Goal: Task Accomplishment & Management: Use online tool/utility

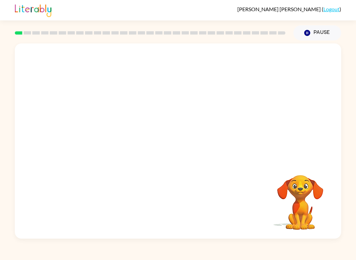
click at [316, 33] on button "Pause Pause" at bounding box center [317, 32] width 48 height 15
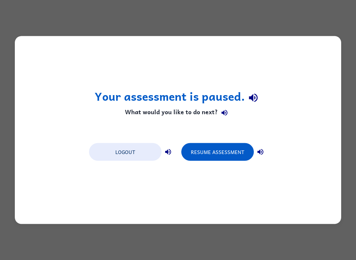
click at [212, 154] on button "Resume Assessment" at bounding box center [217, 152] width 72 height 18
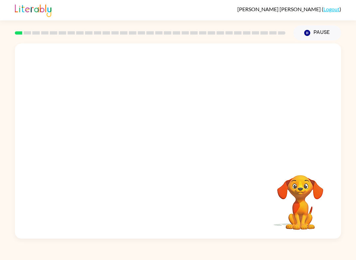
click at [314, 30] on button "Pause Pause" at bounding box center [317, 32] width 48 height 15
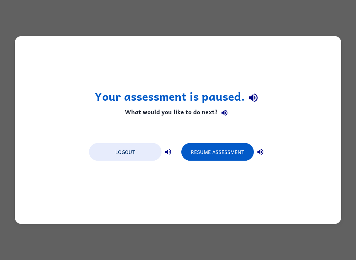
click at [233, 152] on button "Resume Assessment" at bounding box center [217, 152] width 72 height 18
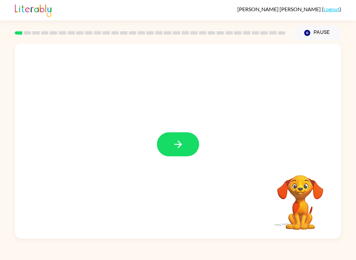
click at [174, 146] on icon "button" at bounding box center [178, 145] width 12 height 12
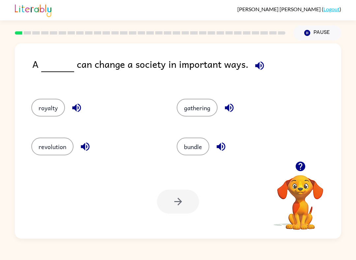
click at [43, 117] on button "royalty" at bounding box center [48, 108] width 34 height 18
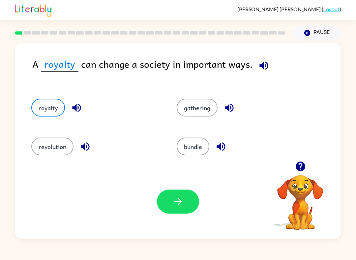
click at [180, 208] on button "button" at bounding box center [178, 202] width 42 height 24
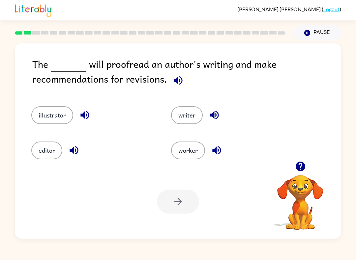
click at [188, 113] on button "writer" at bounding box center [187, 115] width 32 height 18
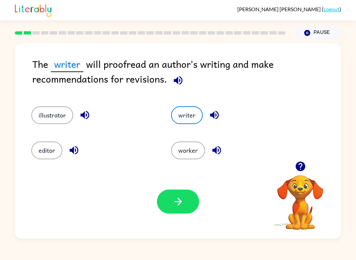
click at [180, 200] on icon "button" at bounding box center [178, 202] width 12 height 12
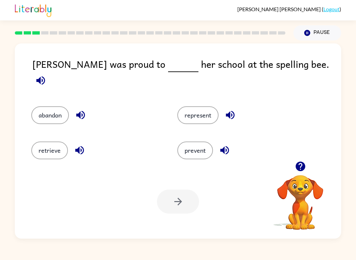
click at [261, 257] on div "[PERSON_NAME] ( Logout ) Pause Pause [PERSON_NAME] was proud to her school at t…" at bounding box center [178, 130] width 356 height 260
click at [206, 110] on button "represent" at bounding box center [197, 115] width 41 height 18
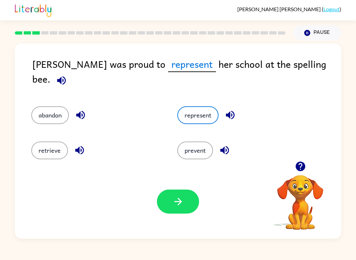
click at [180, 198] on icon "button" at bounding box center [178, 202] width 12 height 12
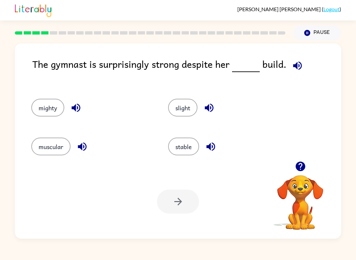
click at [198, 244] on div "[PERSON_NAME] ( Logout ) Pause Pause The gymnast is surprisingly strong despite…" at bounding box center [178, 130] width 356 height 260
click at [42, 155] on button "muscular" at bounding box center [50, 147] width 39 height 18
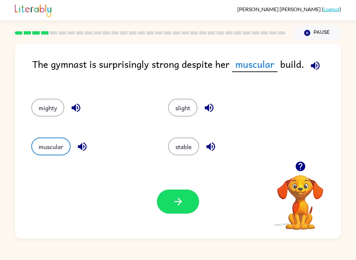
click at [191, 146] on button "stable" at bounding box center [183, 147] width 31 height 18
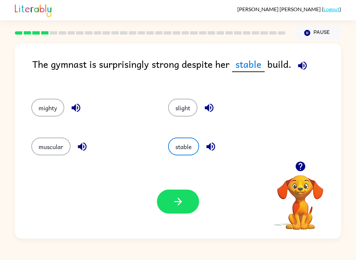
click at [180, 208] on icon "button" at bounding box center [178, 202] width 12 height 12
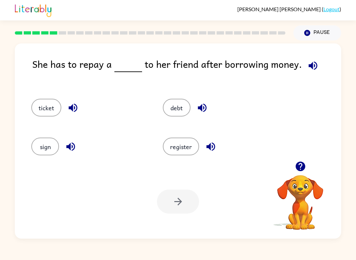
click at [179, 108] on button "debt" at bounding box center [177, 108] width 28 height 18
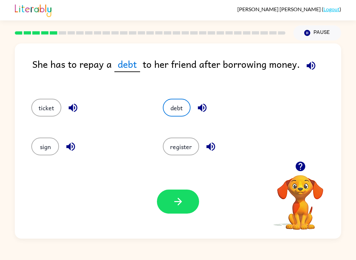
click at [181, 205] on icon "button" at bounding box center [178, 202] width 12 height 12
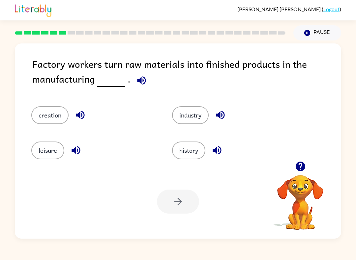
click at [201, 116] on button "industry" at bounding box center [190, 115] width 37 height 18
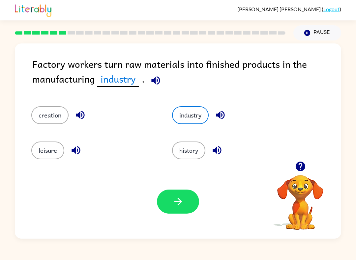
click at [184, 204] on button "button" at bounding box center [178, 202] width 42 height 24
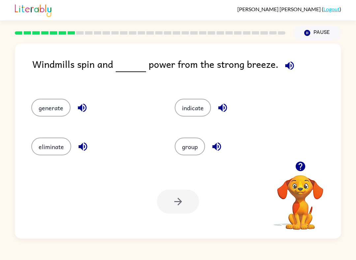
click at [57, 106] on button "generate" at bounding box center [50, 108] width 39 height 18
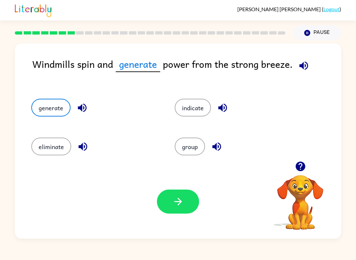
click at [181, 210] on button "button" at bounding box center [178, 202] width 42 height 24
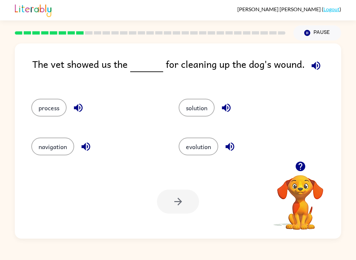
click at [53, 107] on button "process" at bounding box center [48, 108] width 35 height 18
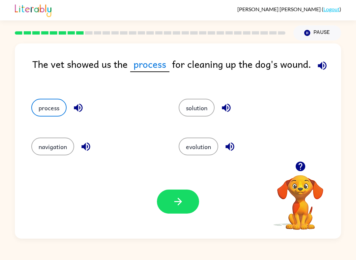
click at [185, 201] on button "button" at bounding box center [178, 202] width 42 height 24
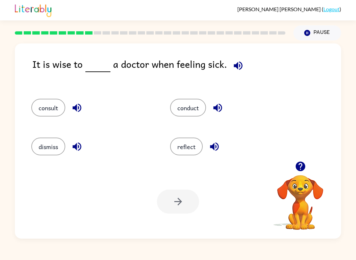
click at [52, 115] on button "consult" at bounding box center [48, 108] width 34 height 18
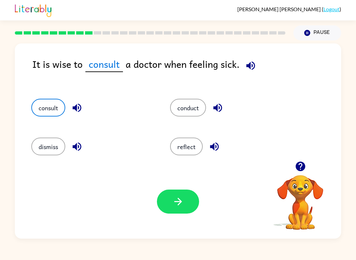
click at [181, 204] on icon "button" at bounding box center [178, 202] width 12 height 12
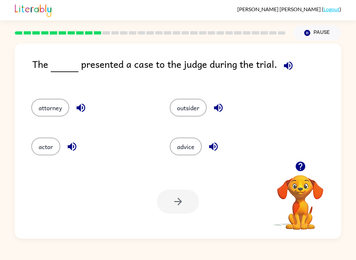
click at [44, 145] on button "actor" at bounding box center [45, 147] width 29 height 18
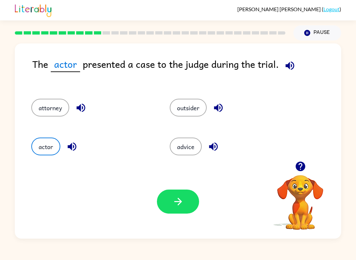
click at [191, 202] on button "button" at bounding box center [178, 202] width 42 height 24
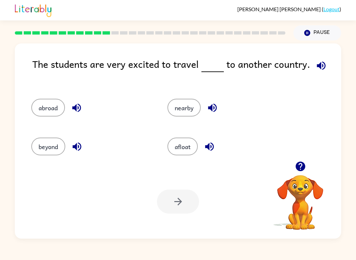
click at [42, 116] on button "abroad" at bounding box center [48, 108] width 34 height 18
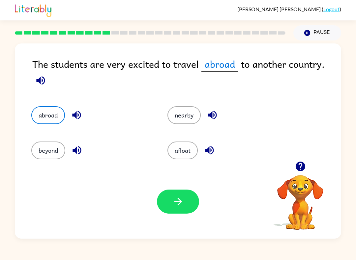
click at [186, 205] on button "button" at bounding box center [178, 202] width 42 height 24
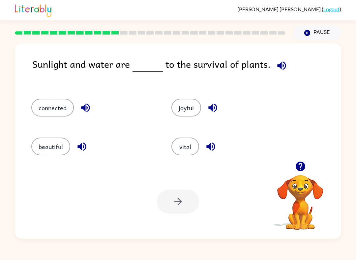
click at [52, 155] on button "beautiful" at bounding box center [50, 147] width 39 height 18
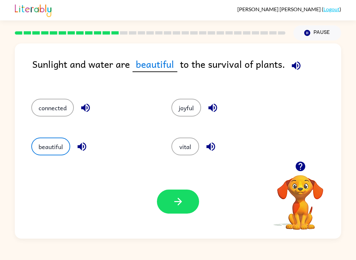
click at [192, 151] on button "vital" at bounding box center [185, 147] width 28 height 18
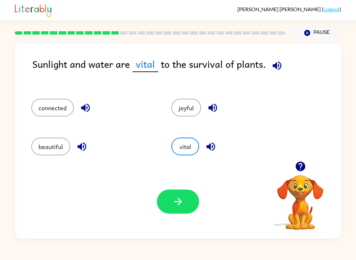
click at [181, 208] on button "button" at bounding box center [178, 202] width 42 height 24
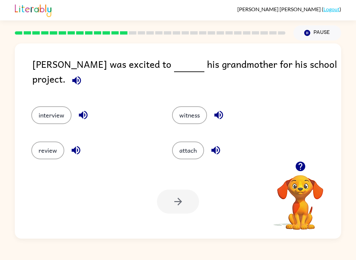
click at [58, 110] on button "interview" at bounding box center [51, 115] width 40 height 18
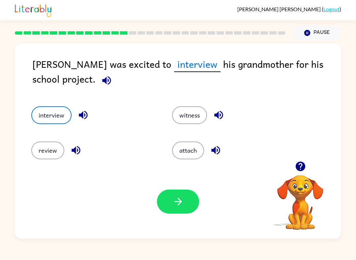
click at [191, 201] on button "button" at bounding box center [178, 202] width 42 height 24
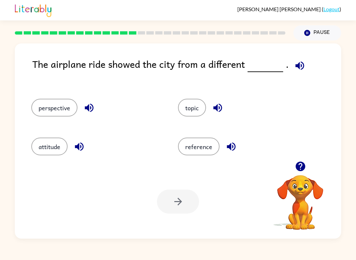
click at [58, 107] on button "perspective" at bounding box center [54, 108] width 46 height 18
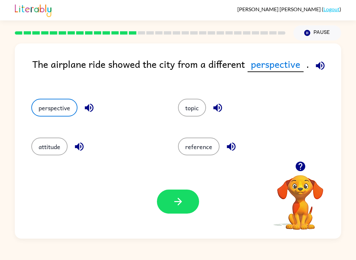
click at [190, 213] on button "button" at bounding box center [178, 202] width 42 height 24
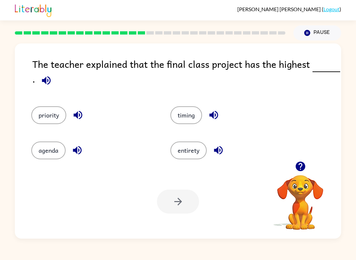
click at [51, 119] on button "priority" at bounding box center [48, 115] width 35 height 18
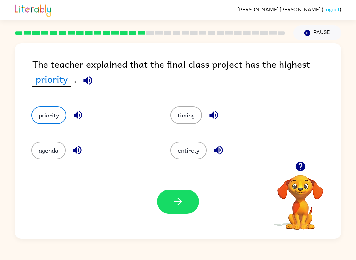
click at [175, 213] on button "button" at bounding box center [178, 202] width 42 height 24
click at [188, 196] on div at bounding box center [178, 202] width 42 height 24
click at [187, 204] on div at bounding box center [178, 202] width 42 height 24
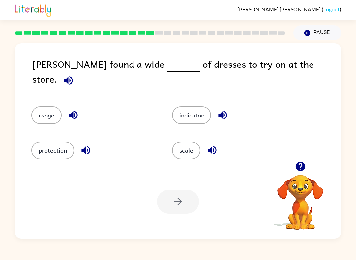
click at [186, 149] on button "scale" at bounding box center [186, 151] width 28 height 18
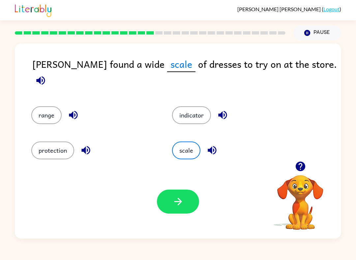
click at [174, 211] on button "button" at bounding box center [178, 202] width 42 height 24
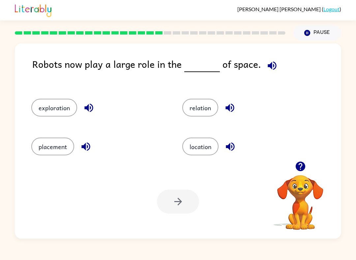
click at [69, 103] on button "exploration" at bounding box center [54, 108] width 46 height 18
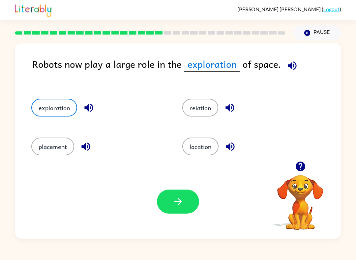
click at [182, 205] on icon "button" at bounding box center [178, 202] width 12 height 12
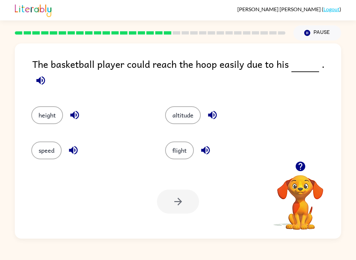
click at [45, 76] on icon "button" at bounding box center [40, 80] width 9 height 9
click at [56, 112] on button "height" at bounding box center [47, 115] width 32 height 18
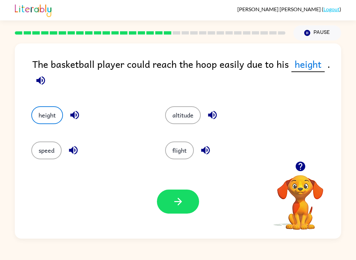
click at [165, 209] on button "button" at bounding box center [178, 202] width 42 height 24
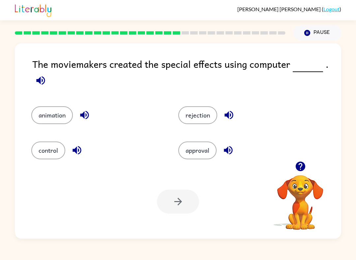
click at [52, 124] on button "animation" at bounding box center [52, 115] width 42 height 18
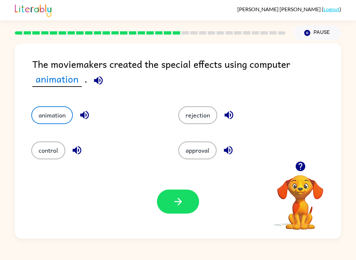
click at [171, 209] on button "button" at bounding box center [178, 202] width 42 height 24
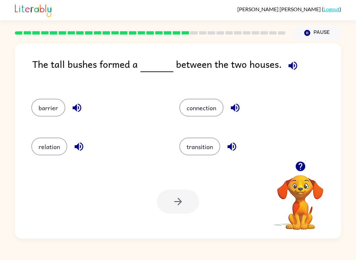
click at [212, 111] on button "connection" at bounding box center [201, 108] width 44 height 18
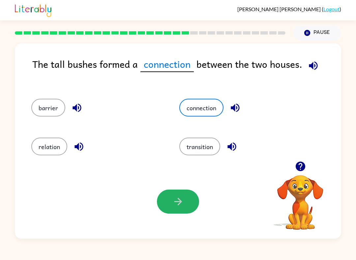
click at [175, 212] on button "button" at bounding box center [178, 202] width 42 height 24
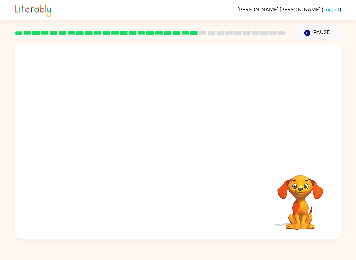
click at [115, 145] on video "Your browser must support playing .mp4 files to use Literably. Please try using…" at bounding box center [178, 102] width 326 height 118
click at [116, 140] on video "Your browser must support playing .mp4 files to use Literably. Please try using…" at bounding box center [178, 102] width 326 height 118
click at [115, 140] on video "Your browser must support playing .mp4 files to use Literably. Please try using…" at bounding box center [178, 102] width 326 height 118
click at [110, 146] on video "Your browser must support playing .mp4 files to use Literably. Please try using…" at bounding box center [178, 102] width 326 height 118
click at [110, 147] on video "Your browser must support playing .mp4 files to use Literably. Please try using…" at bounding box center [178, 102] width 326 height 118
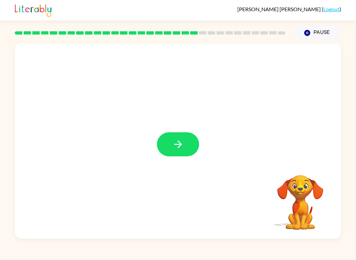
click at [176, 139] on icon "button" at bounding box center [178, 145] width 12 height 12
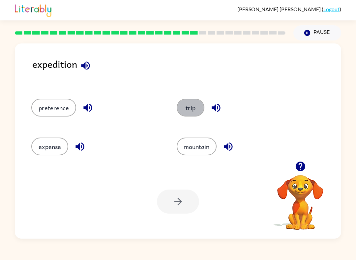
click at [179, 204] on div at bounding box center [178, 202] width 42 height 24
click at [172, 204] on div at bounding box center [178, 202] width 42 height 24
click at [173, 202] on div at bounding box center [178, 202] width 42 height 24
click at [189, 193] on div at bounding box center [178, 202] width 42 height 24
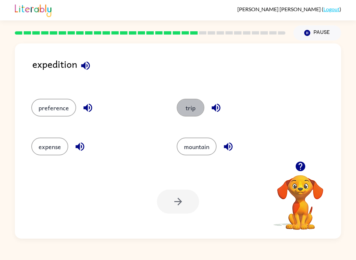
click at [189, 193] on div at bounding box center [178, 202] width 42 height 24
click at [194, 202] on div at bounding box center [178, 202] width 42 height 24
click at [188, 199] on div at bounding box center [178, 202] width 42 height 24
click at [193, 110] on button "trip" at bounding box center [191, 108] width 28 height 18
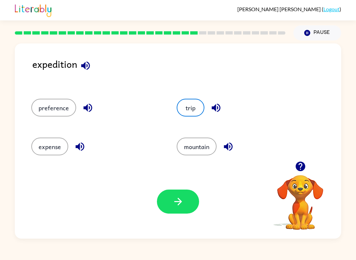
click at [192, 110] on button "trip" at bounding box center [191, 108] width 28 height 18
click at [198, 107] on button "trip" at bounding box center [191, 108] width 28 height 18
click at [175, 194] on button "button" at bounding box center [178, 202] width 42 height 24
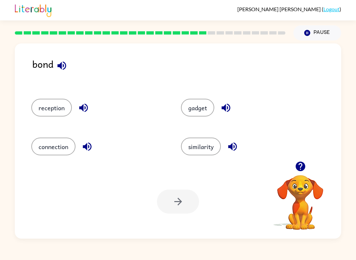
click at [204, 155] on button "similarity" at bounding box center [201, 147] width 40 height 18
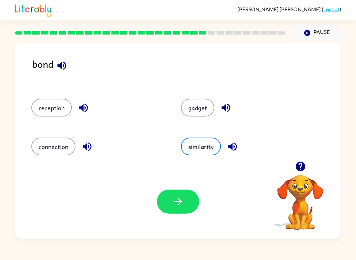
click at [181, 205] on icon "button" at bounding box center [178, 202] width 12 height 12
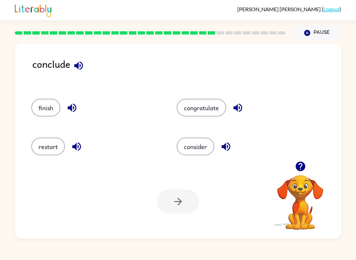
click at [50, 148] on button "restart" at bounding box center [48, 147] width 34 height 18
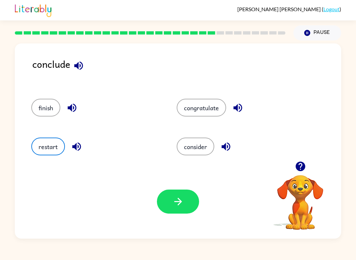
click at [202, 149] on button "consider" at bounding box center [196, 147] width 38 height 18
click at [189, 202] on button "button" at bounding box center [178, 202] width 42 height 24
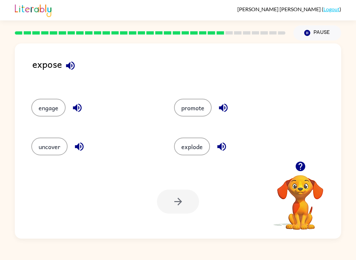
click at [197, 148] on button "explode" at bounding box center [192, 147] width 36 height 18
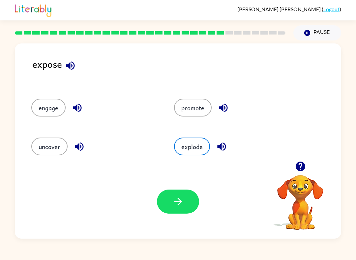
click at [187, 203] on button "button" at bounding box center [178, 202] width 42 height 24
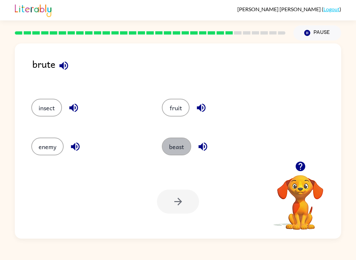
click at [179, 145] on button "beast" at bounding box center [176, 147] width 29 height 18
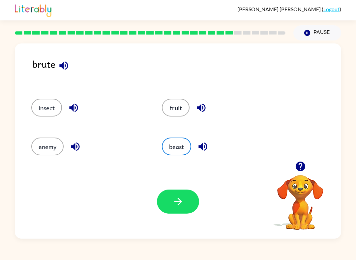
click at [182, 204] on icon "button" at bounding box center [178, 202] width 12 height 12
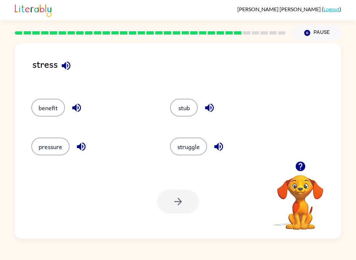
click at [185, 150] on button "struggle" at bounding box center [188, 147] width 37 height 18
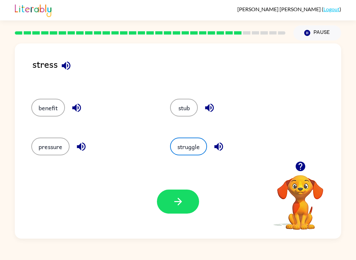
click at [189, 204] on button "button" at bounding box center [178, 202] width 42 height 24
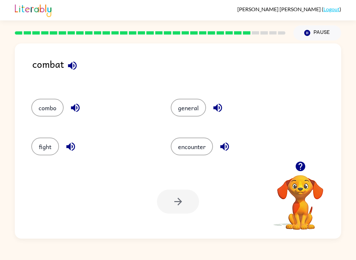
click at [209, 236] on div "Your browser must support playing .mp4 files to use Literably. Please try using…" at bounding box center [178, 202] width 326 height 74
click at [59, 146] on button "fight" at bounding box center [45, 147] width 28 height 18
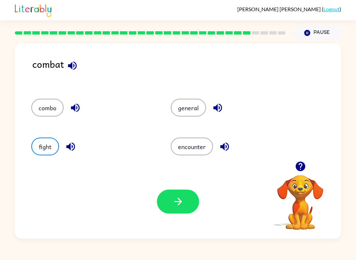
click at [198, 150] on button "encounter" at bounding box center [192, 147] width 42 height 18
click at [182, 208] on button "button" at bounding box center [178, 202] width 42 height 24
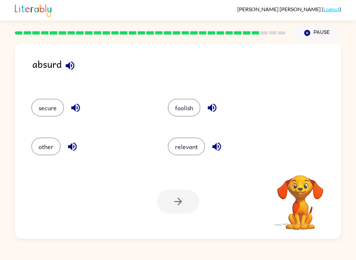
click at [212, 207] on div "Your browser must support playing .mp4 files to use Literably. Please try using…" at bounding box center [178, 202] width 326 height 74
click at [198, 257] on div "[PERSON_NAME] ( Logout ) Pause Pause absurd secure foolish other relevant Your …" at bounding box center [178, 130] width 356 height 260
click at [189, 111] on button "foolish" at bounding box center [184, 108] width 33 height 18
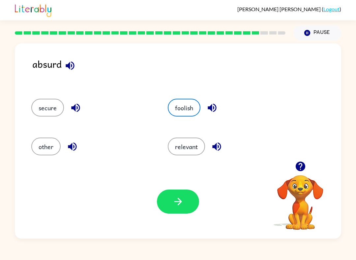
click at [179, 212] on button "button" at bounding box center [178, 202] width 42 height 24
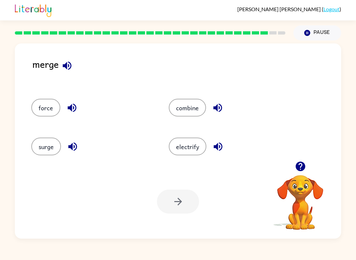
click at [42, 112] on button "force" at bounding box center [45, 108] width 29 height 18
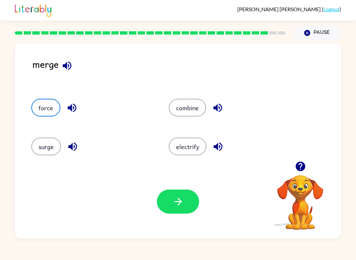
click at [179, 209] on button "button" at bounding box center [178, 202] width 42 height 24
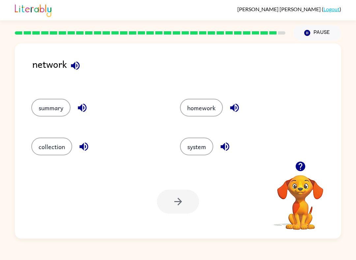
click at [57, 154] on button "collection" at bounding box center [51, 147] width 41 height 18
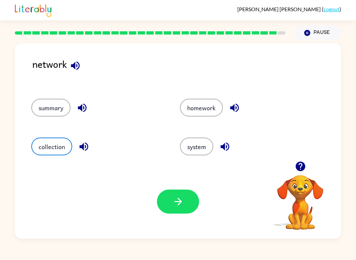
click at [185, 201] on button "button" at bounding box center [178, 202] width 42 height 24
